Goal: Task Accomplishment & Management: Use online tool/utility

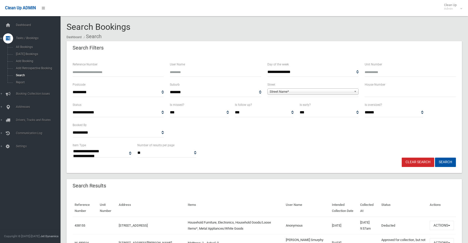
select select
click at [385, 95] on input "text" at bounding box center [410, 92] width 91 height 9
type input "**"
click at [286, 92] on span "Street Name*" at bounding box center [311, 92] width 82 height 6
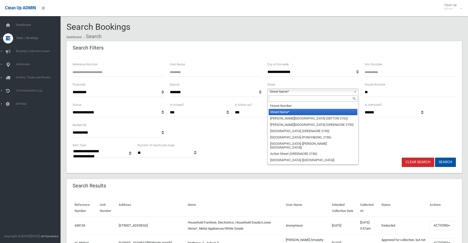
click at [282, 99] on input "text" at bounding box center [313, 98] width 89 height 6
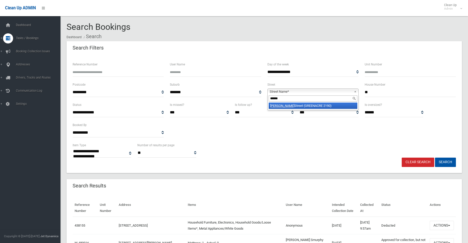
type input "******"
click at [282, 106] on li "[PERSON_NAME][GEOGRAPHIC_DATA] (GREENACRE 2190)" at bounding box center [313, 105] width 89 height 6
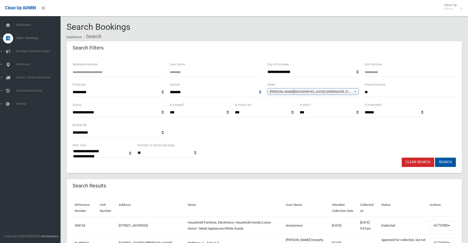
click at [445, 161] on button "Search" at bounding box center [445, 161] width 21 height 9
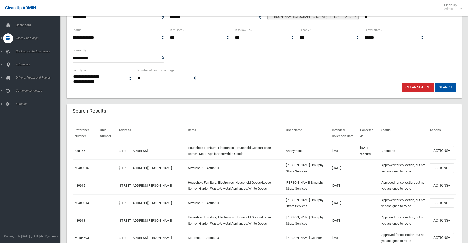
scroll to position [76, 0]
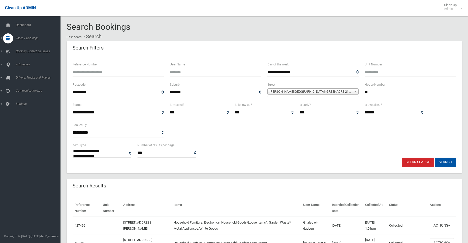
select select
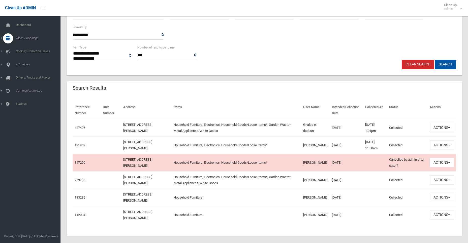
scroll to position [101, 0]
